Goal: Task Accomplishment & Management: Manage account settings

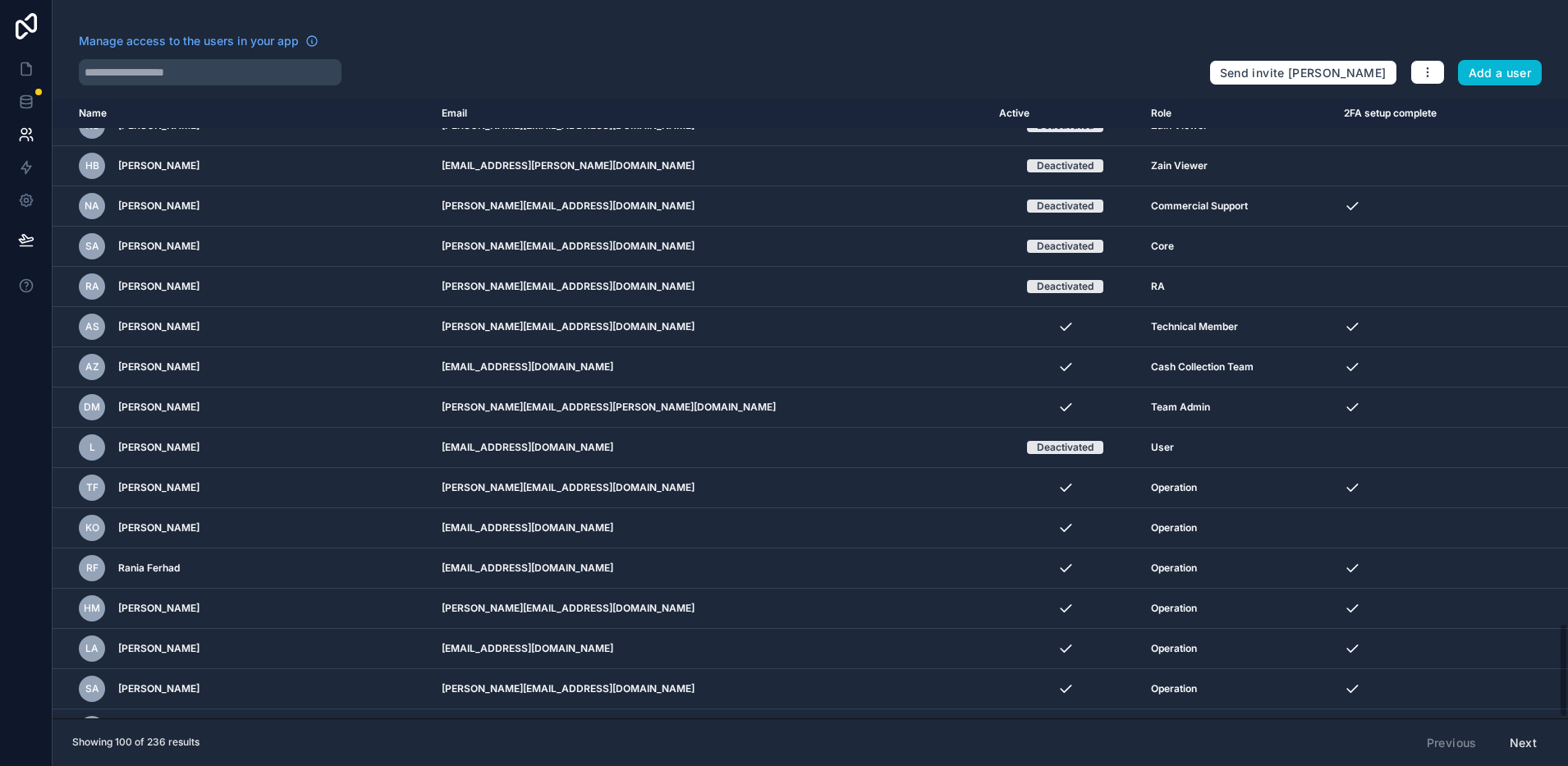
scroll to position [3432, 0]
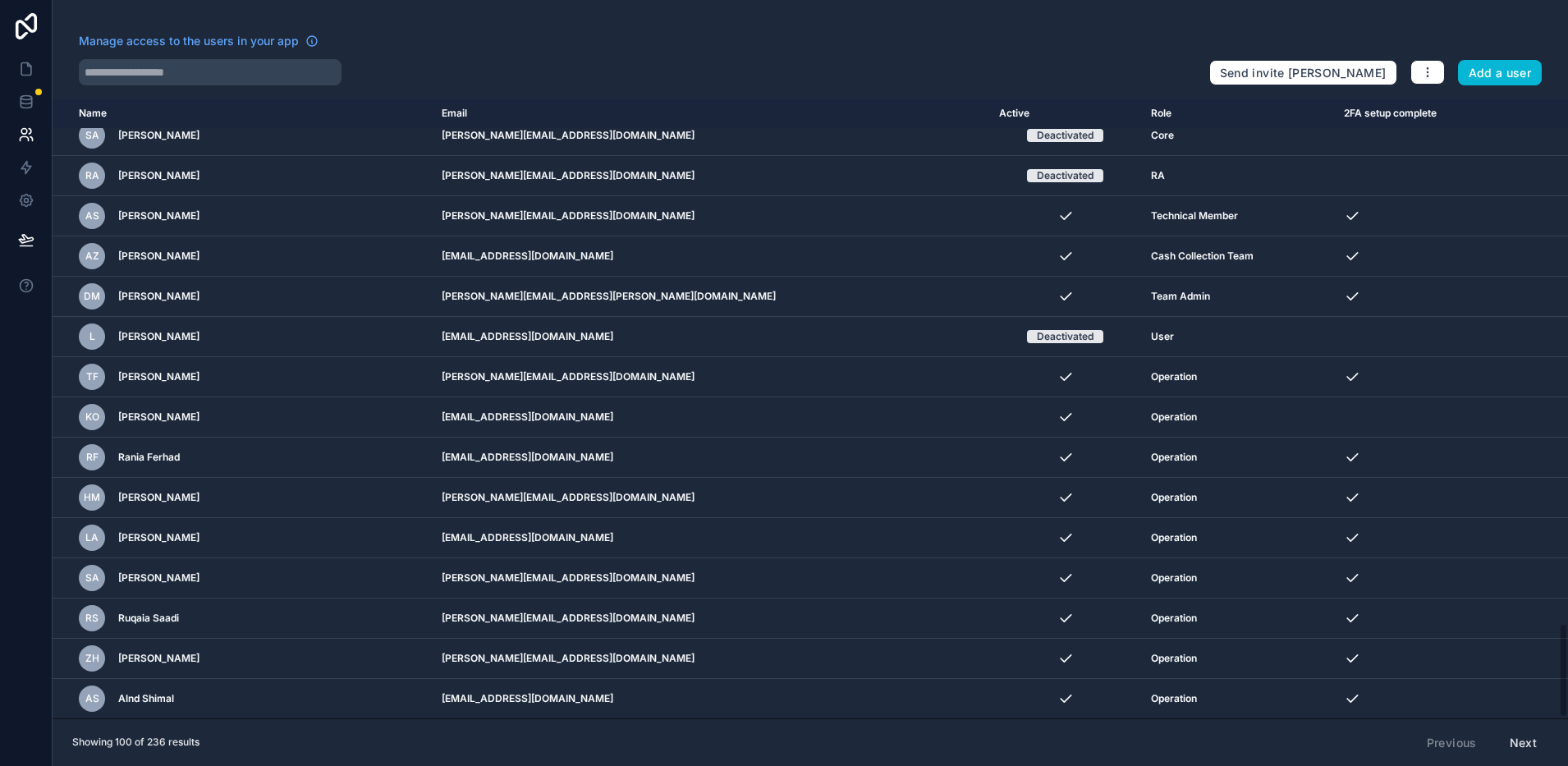
click at [1518, 738] on button "Next" at bounding box center [1523, 743] width 50 height 28
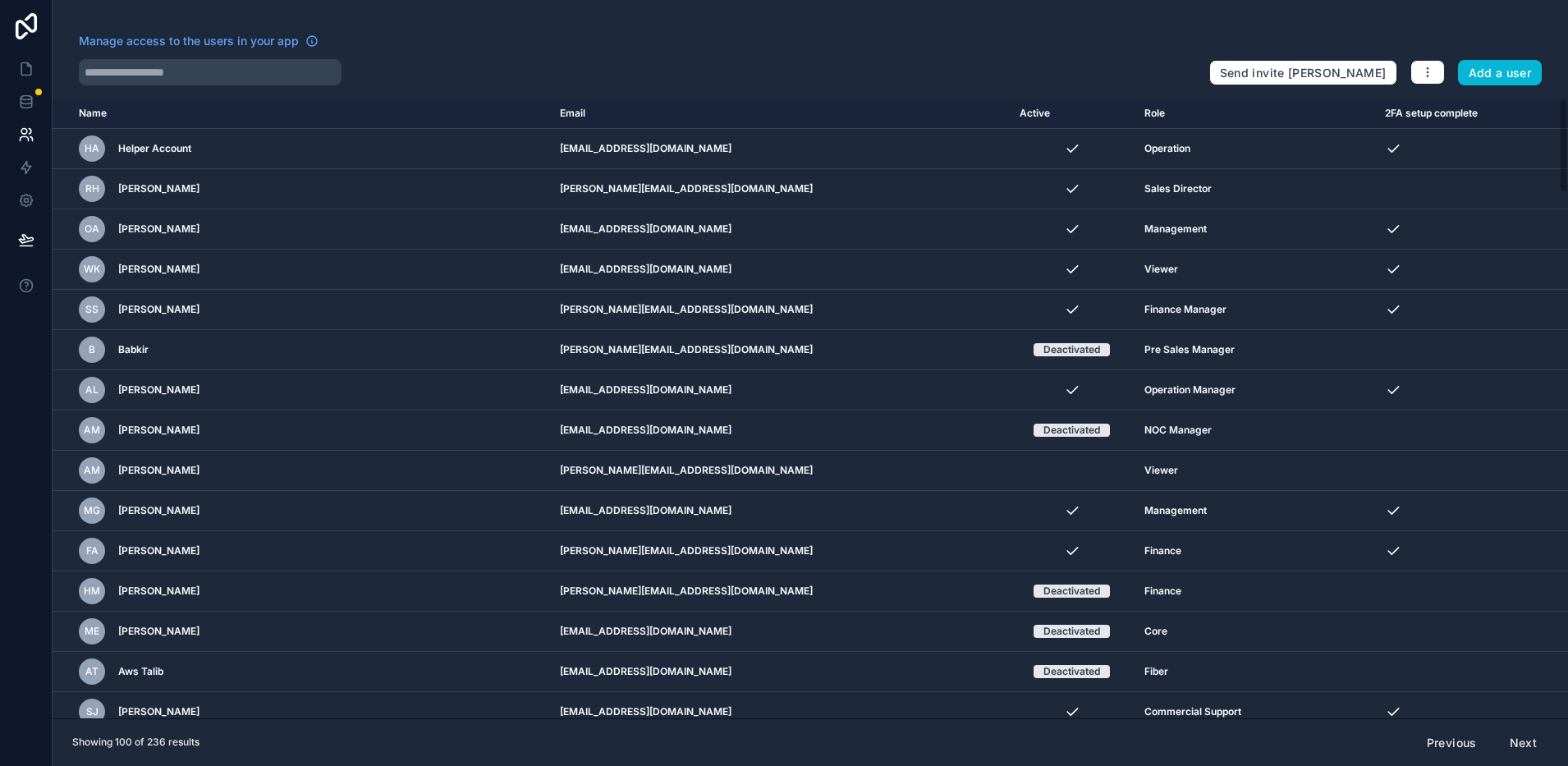
click at [1453, 737] on button "Previous" at bounding box center [1452, 743] width 73 height 28
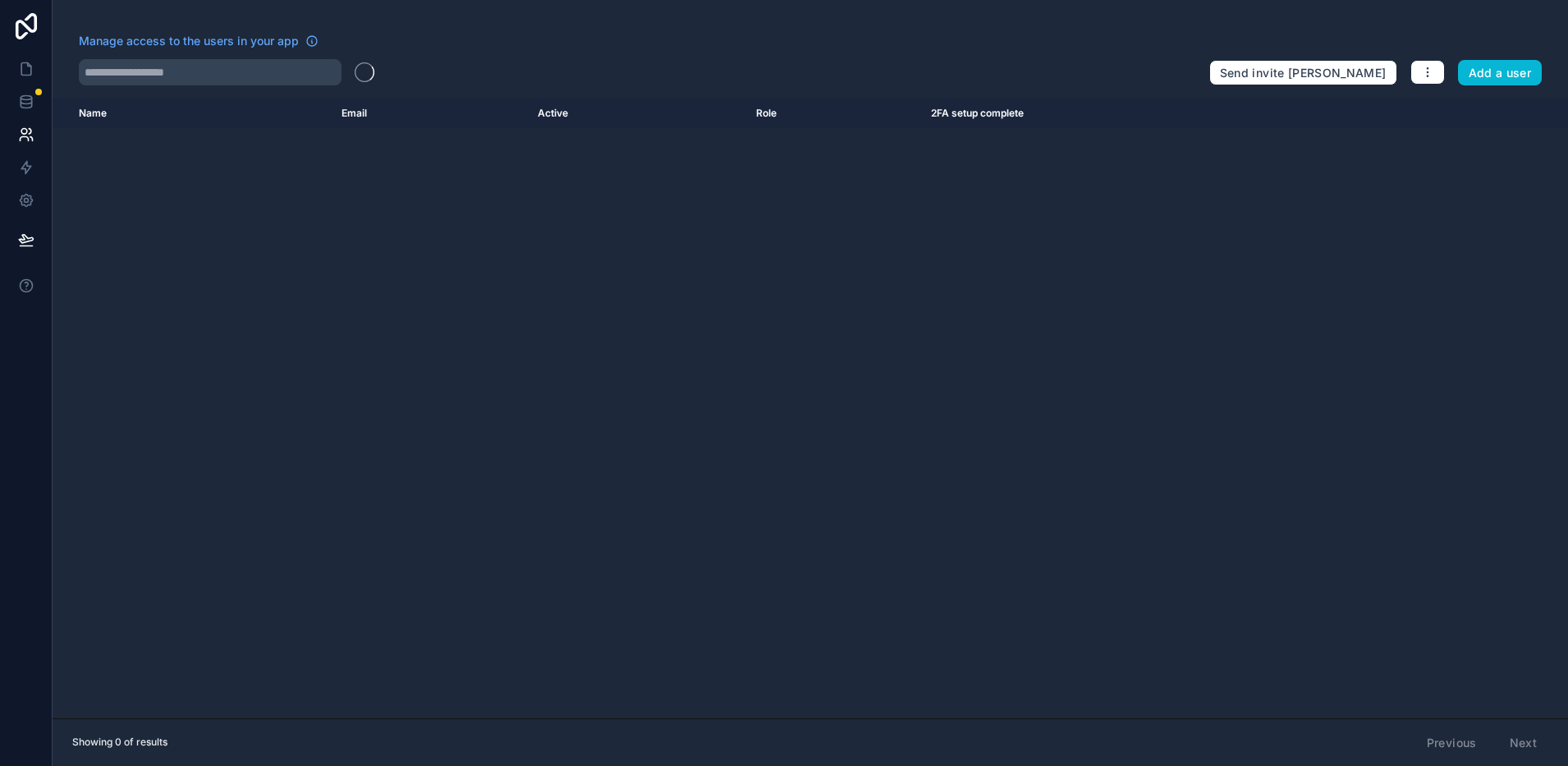
click at [1512, 740] on button "Next" at bounding box center [1523, 743] width 50 height 28
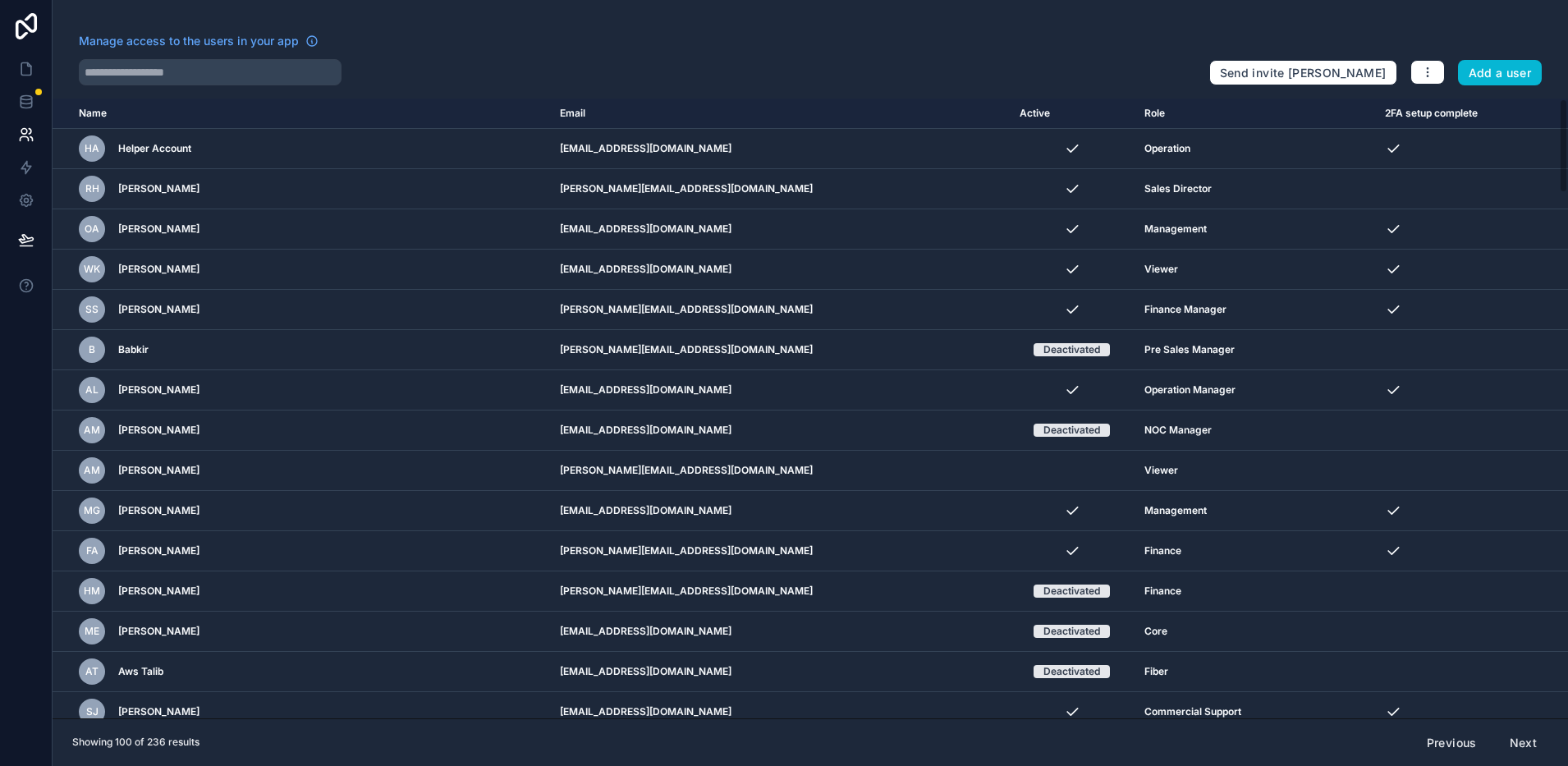
click at [1512, 740] on button "Next" at bounding box center [1523, 743] width 50 height 28
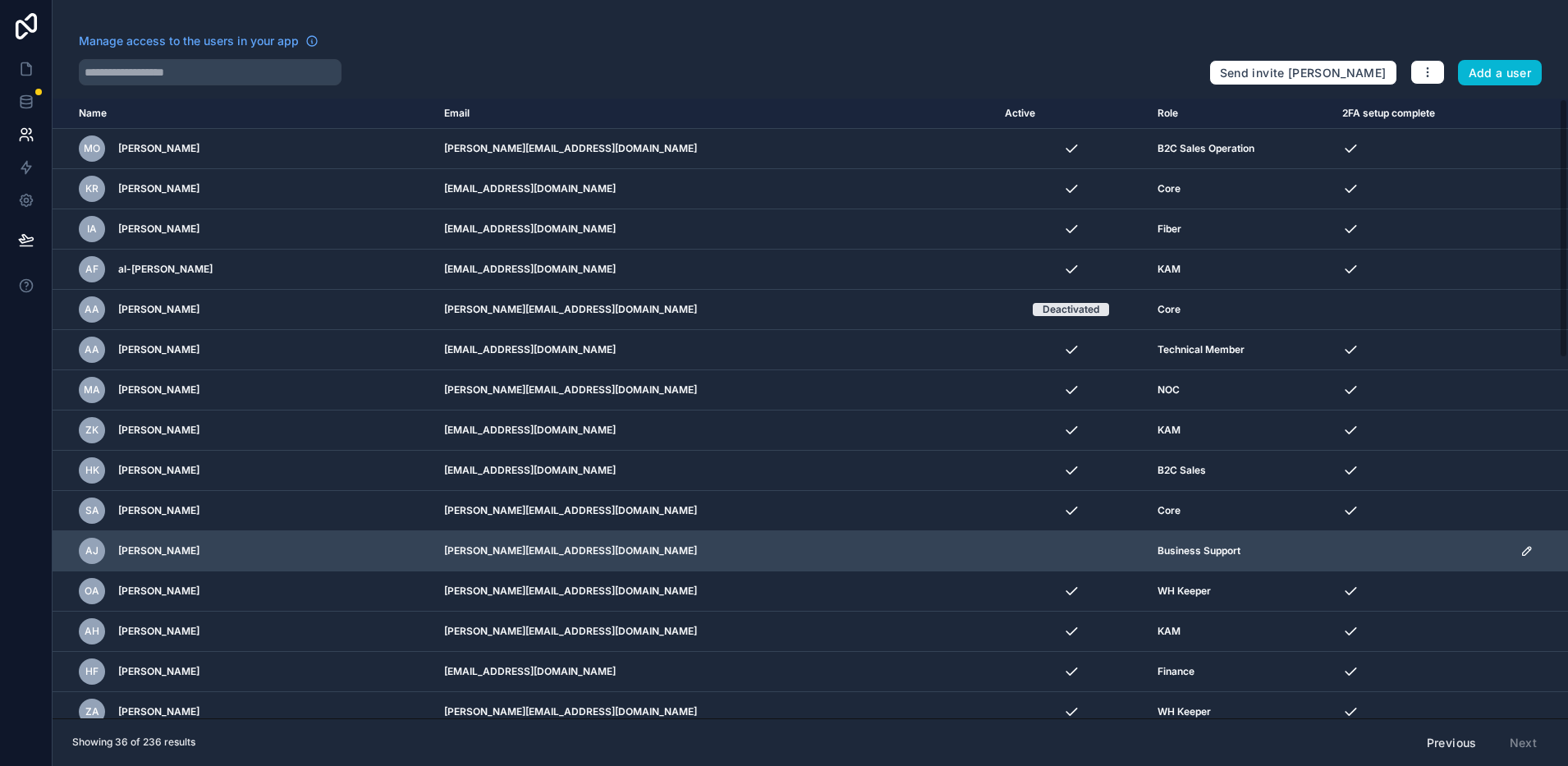
click at [1510, 550] on td "scrollable content" at bounding box center [1539, 551] width 58 height 40
click at [1520, 550] on icon "scrollable content" at bounding box center [1527, 550] width 13 height 13
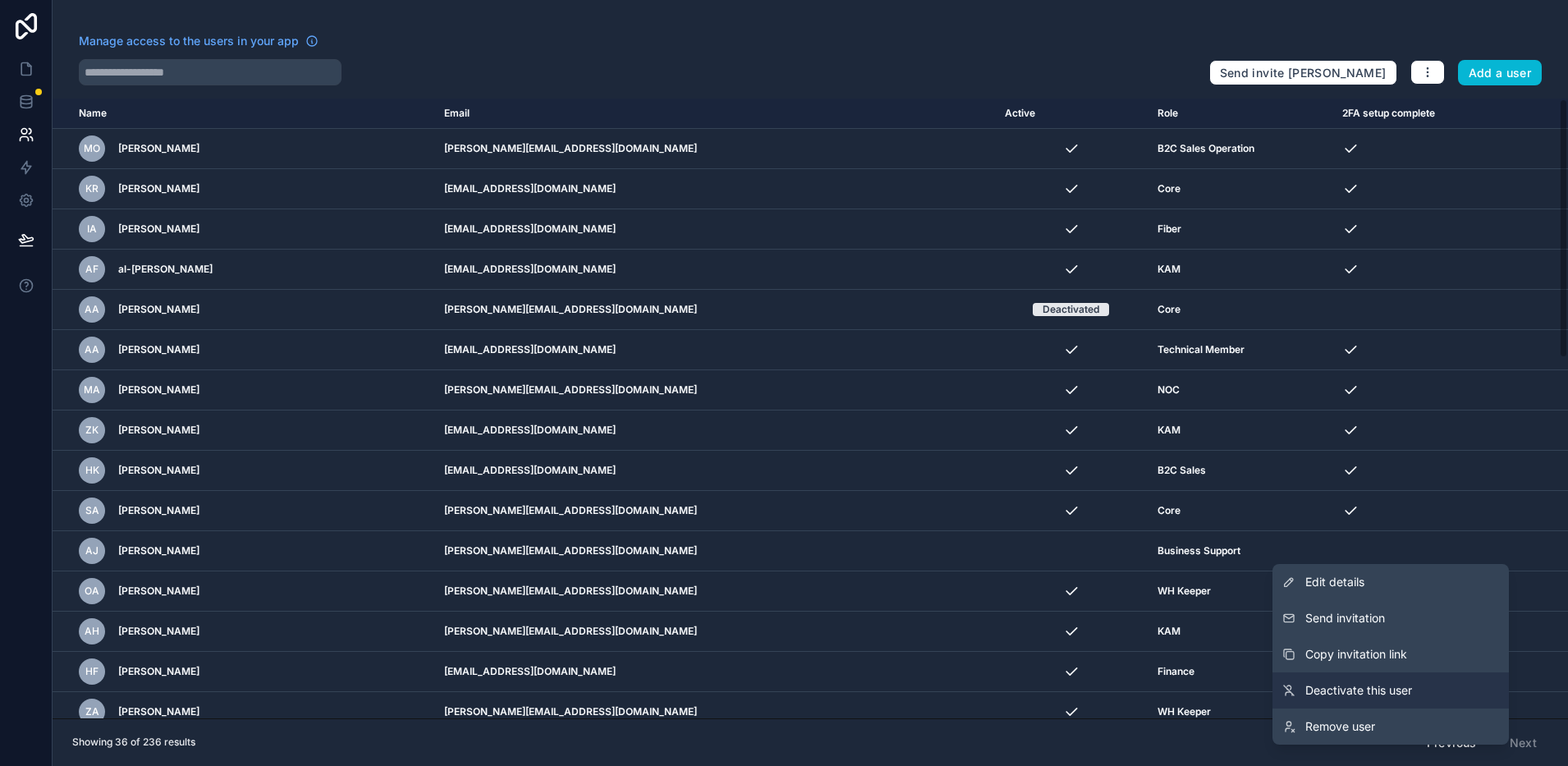
click at [1380, 681] on link "Deactivate this user" at bounding box center [1391, 690] width 237 height 36
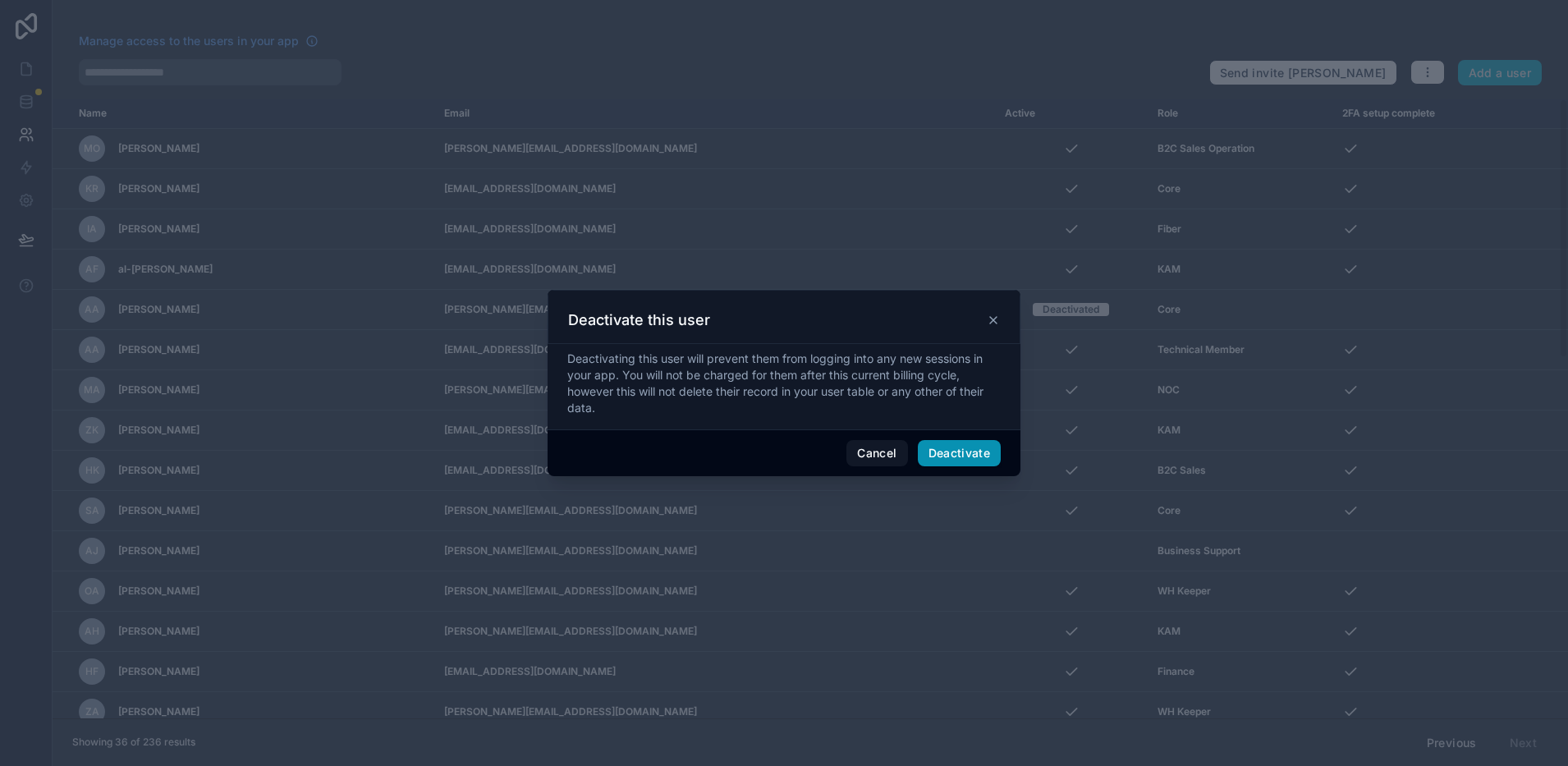
click at [961, 456] on button "Deactivate" at bounding box center [959, 453] width 83 height 27
